Goal: Task Accomplishment & Management: Manage account settings

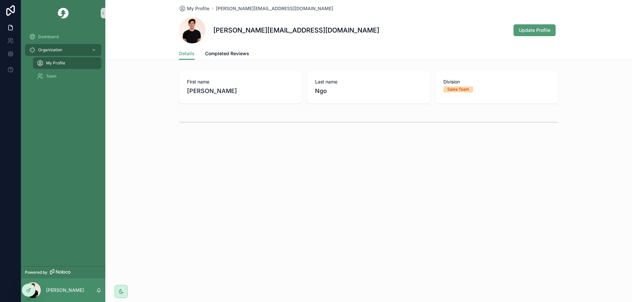
click at [378, 158] on div "My Profile [PERSON_NAME][EMAIL_ADDRESS][DOMAIN_NAME] [PERSON_NAME][EMAIL_ADDRES…" at bounding box center [368, 87] width 526 height 175
click at [11, 55] on icon at bounding box center [11, 54] width 2 height 2
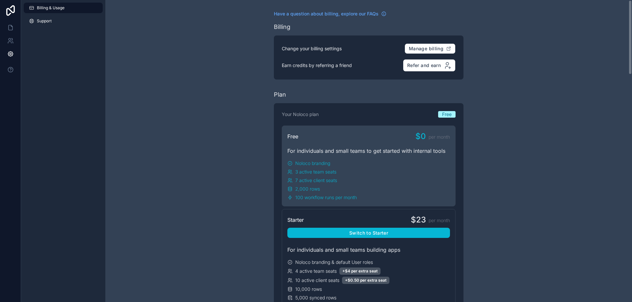
scroll to position [66, 0]
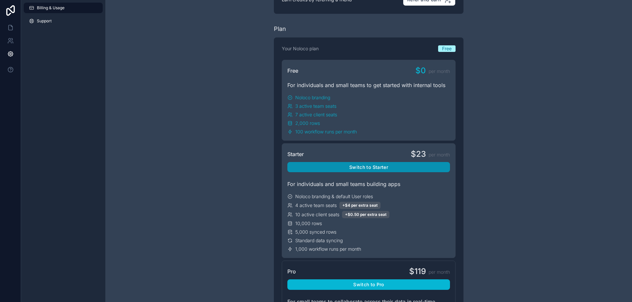
click at [380, 168] on button "Switch to Starter" at bounding box center [368, 167] width 163 height 11
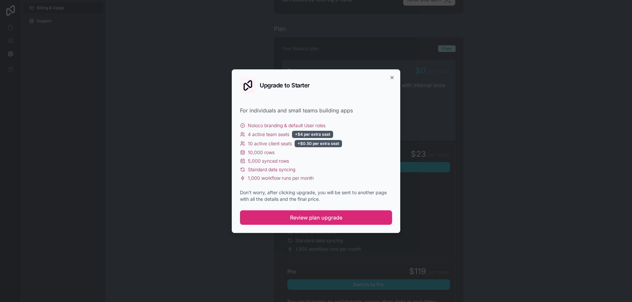
click at [328, 219] on span "Review plan upgrade" at bounding box center [316, 218] width 52 height 8
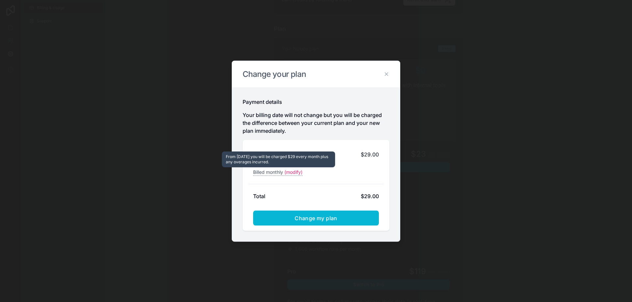
click at [295, 174] on span "(modify)" at bounding box center [293, 172] width 18 height 7
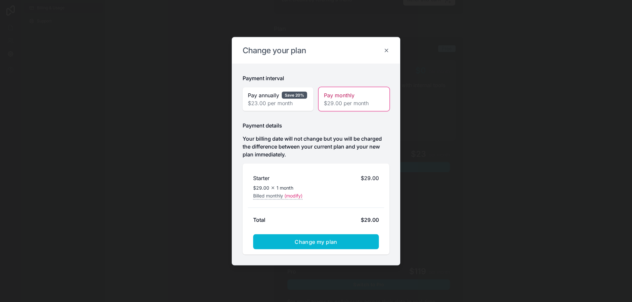
click at [387, 48] on icon at bounding box center [386, 50] width 6 height 6
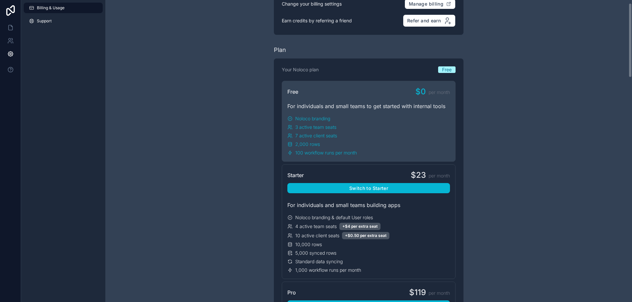
scroll to position [0, 0]
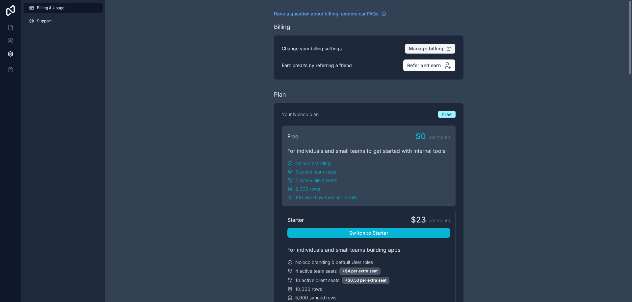
click at [424, 47] on span "Manage billing" at bounding box center [426, 49] width 35 height 6
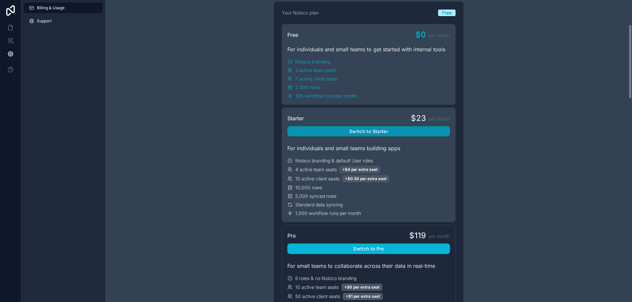
scroll to position [99, 0]
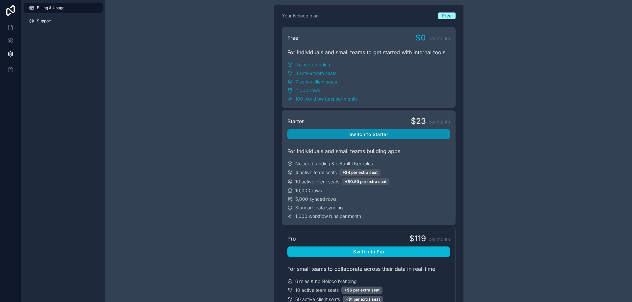
click at [401, 137] on button "Switch to Starter" at bounding box center [368, 134] width 163 height 11
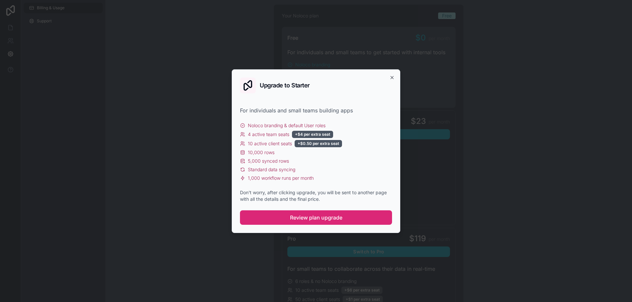
click at [308, 217] on span "Review plan upgrade" at bounding box center [316, 218] width 52 height 8
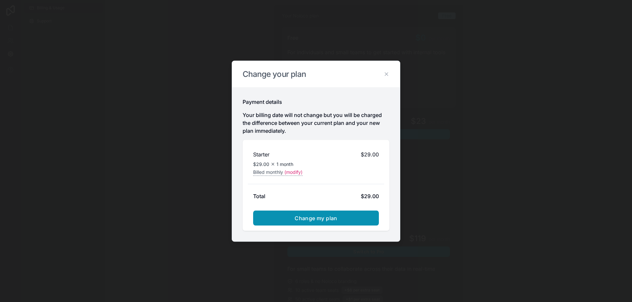
click at [323, 219] on span "Change my plan" at bounding box center [316, 218] width 43 height 7
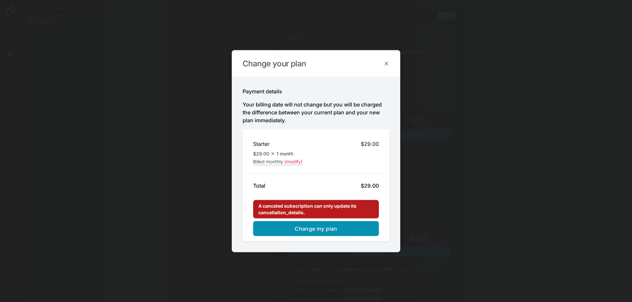
click at [387, 64] on icon at bounding box center [386, 64] width 6 height 6
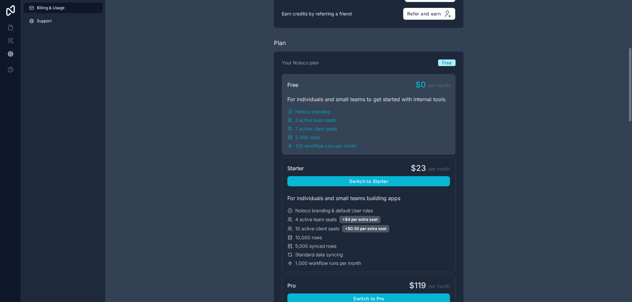
scroll to position [33, 0]
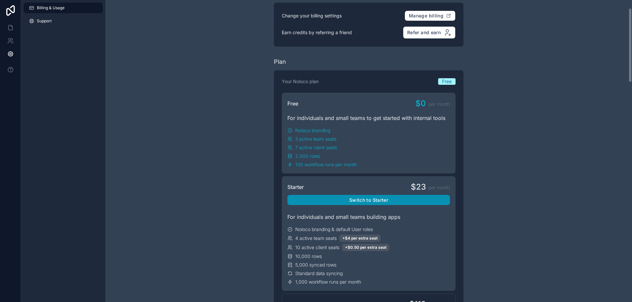
click at [371, 200] on button "Switch to Starter" at bounding box center [368, 200] width 163 height 11
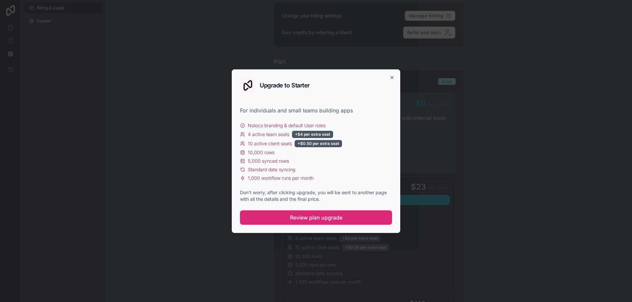
click at [318, 219] on span "Review plan upgrade" at bounding box center [316, 218] width 52 height 8
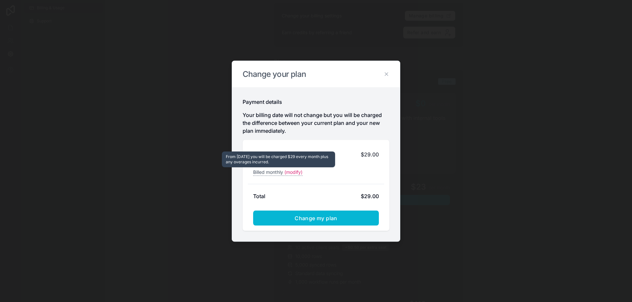
click at [299, 173] on span "(modify)" at bounding box center [293, 172] width 18 height 7
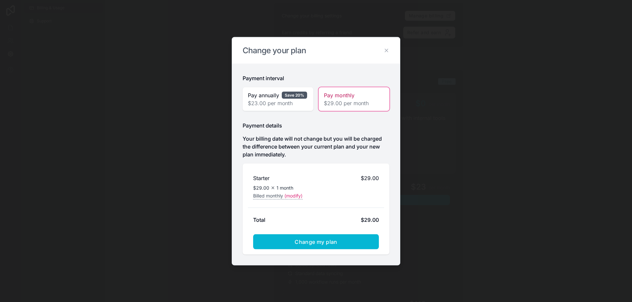
click at [340, 95] on span "Pay monthly" at bounding box center [339, 95] width 31 height 8
click at [314, 244] on span "Change my plan" at bounding box center [316, 242] width 43 height 7
